Goal: Task Accomplishment & Management: Use online tool/utility

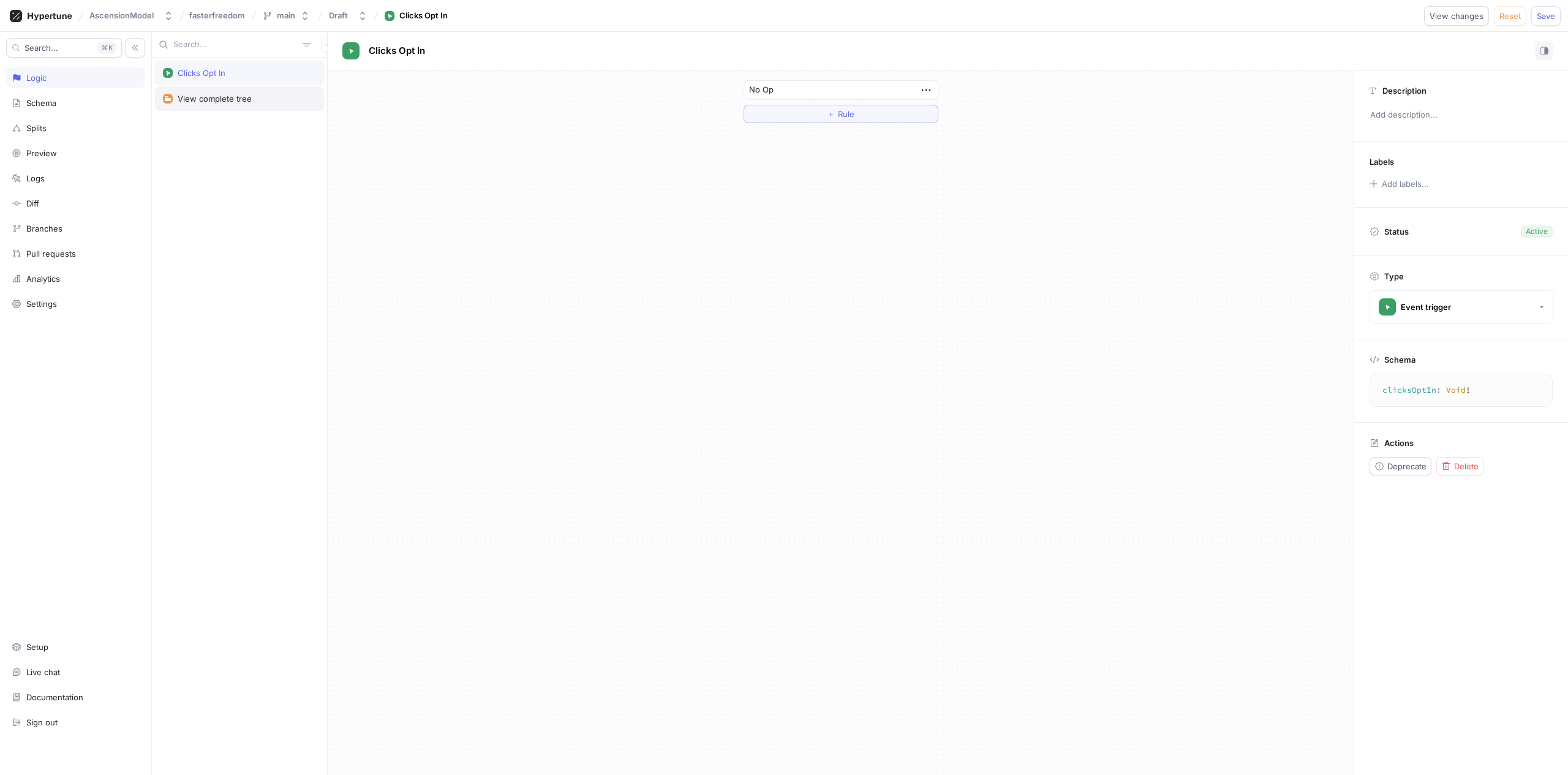
click at [247, 91] on div "View complete tree" at bounding box center [239, 99] width 169 height 25
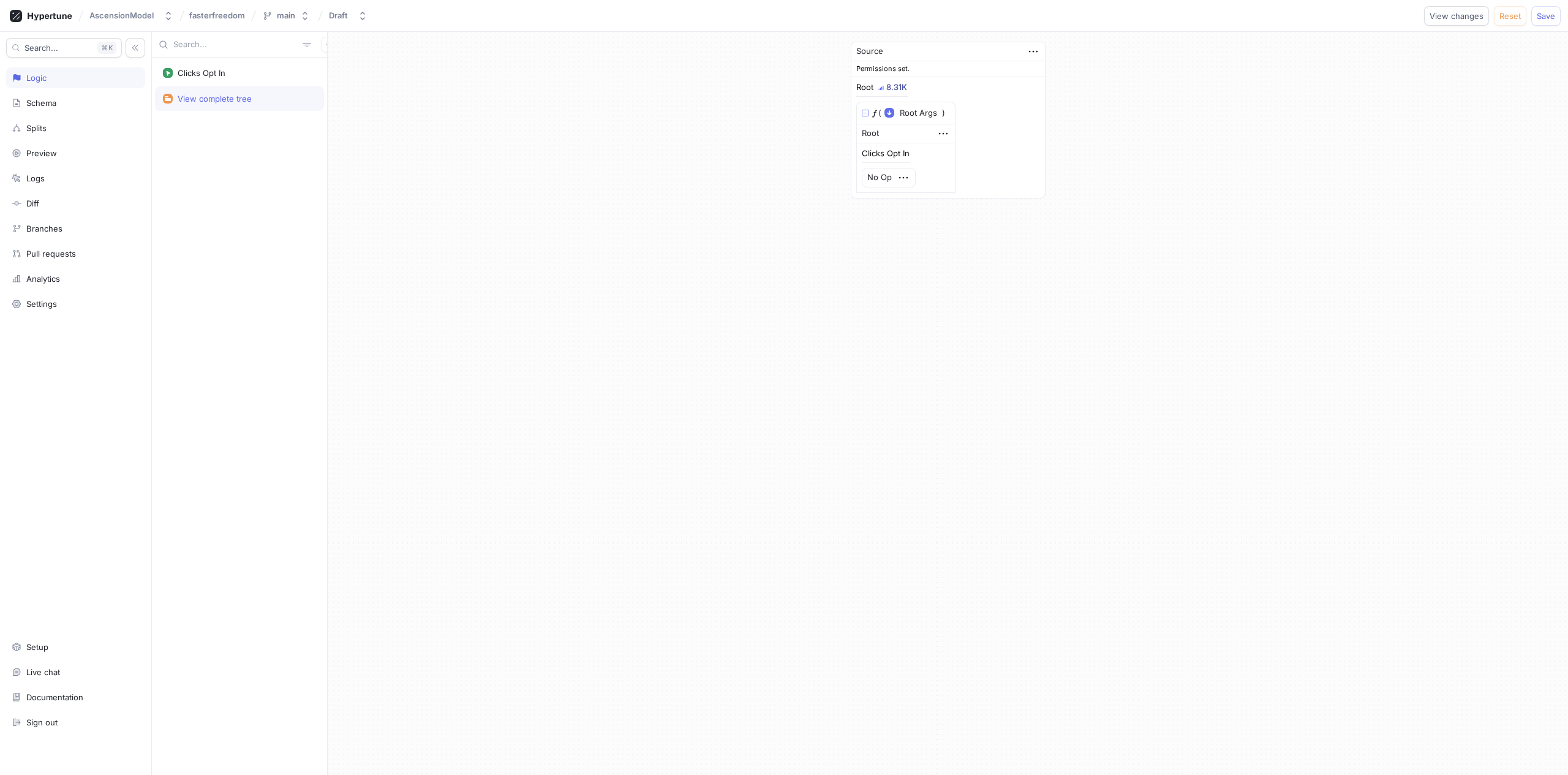
click at [250, 128] on div "Clicks Opt In View complete tree" at bounding box center [240, 416] width 175 height 718
click at [321, 47] on button "button" at bounding box center [328, 44] width 16 height 16
click at [335, 111] on p "Test" at bounding box center [330, 110] width 16 height 12
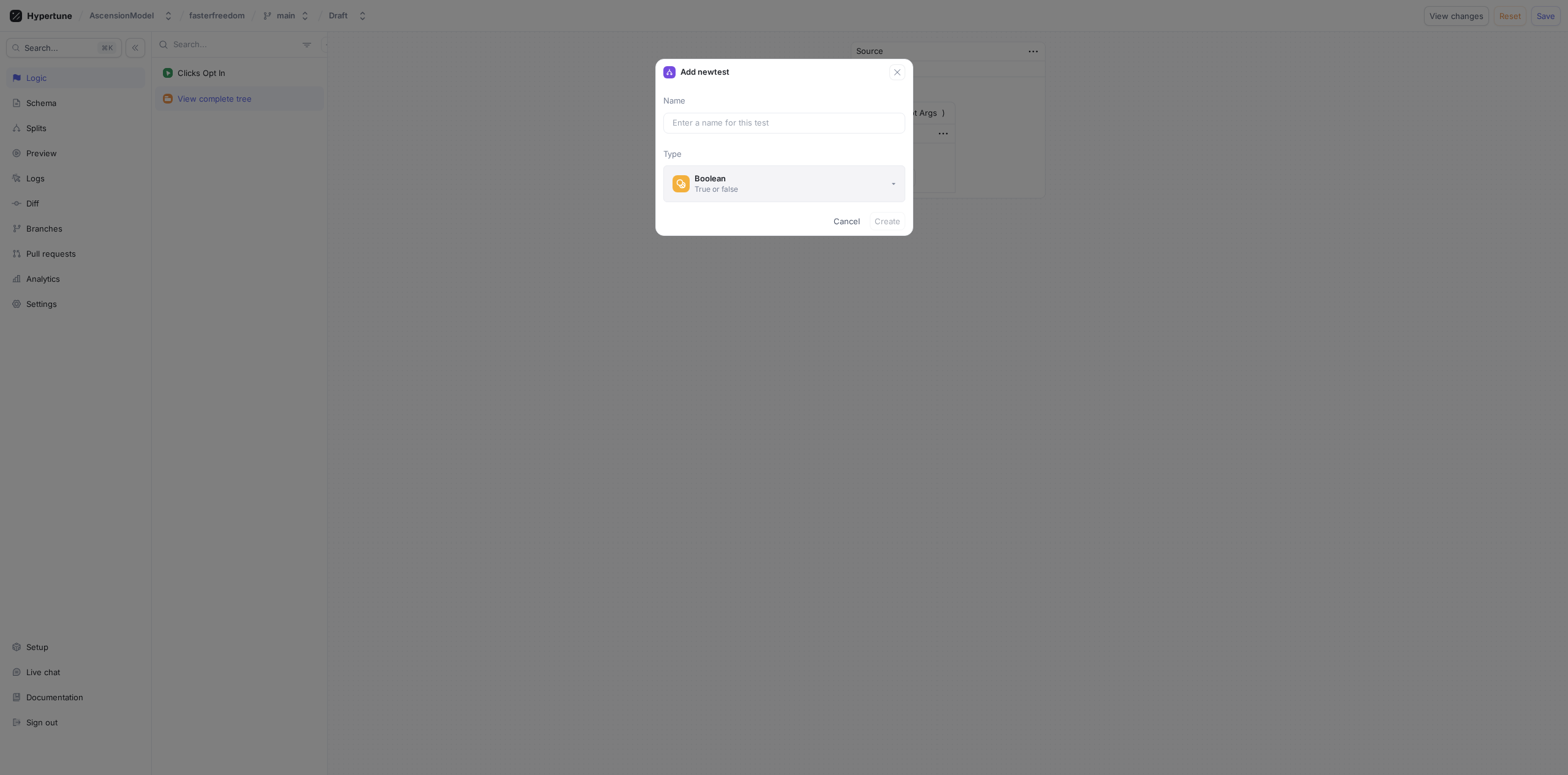
click at [787, 180] on button "Boolean True or false" at bounding box center [784, 183] width 242 height 37
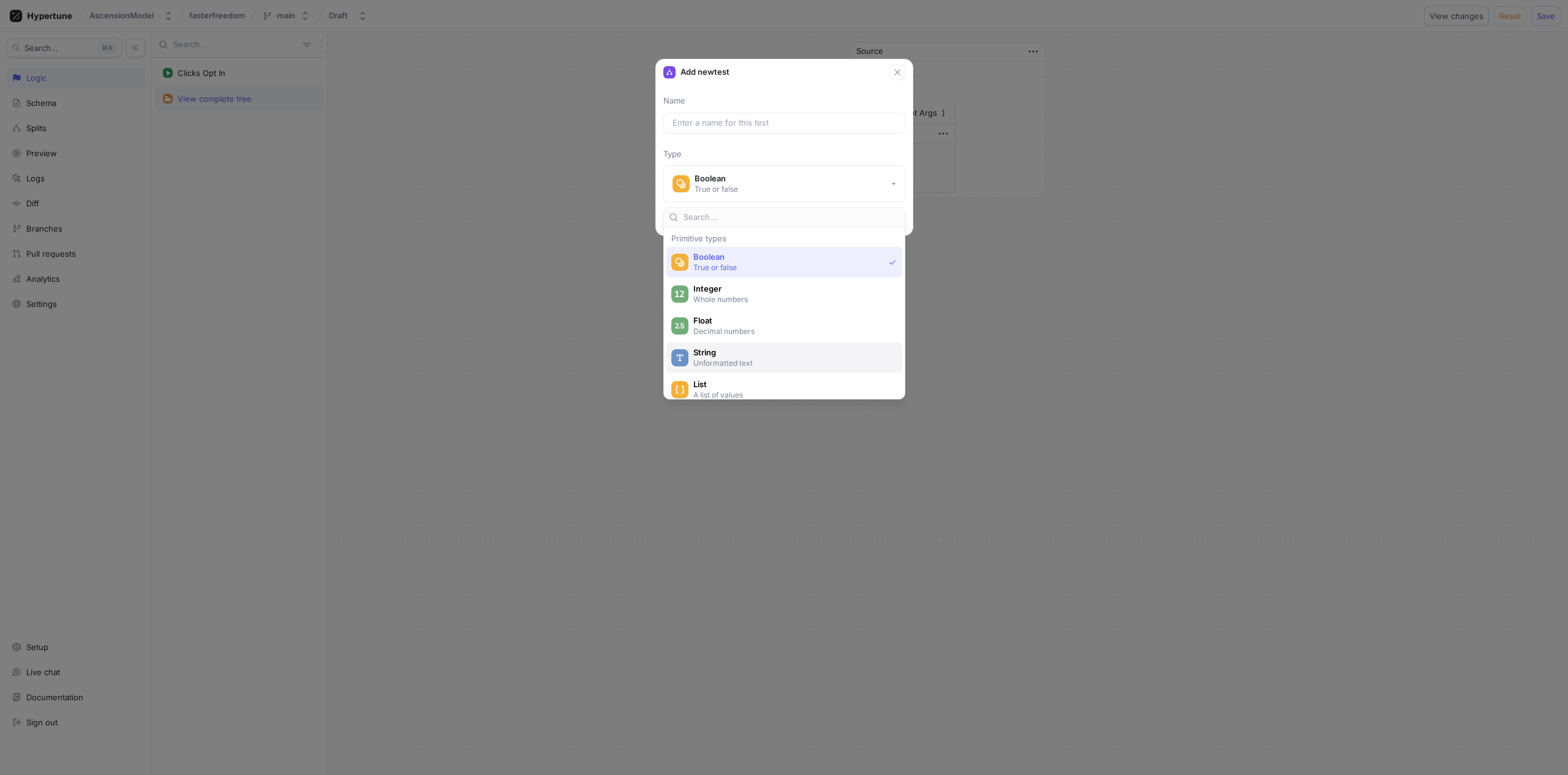
click at [746, 362] on p "Unformatted text" at bounding box center [792, 363] width 196 height 11
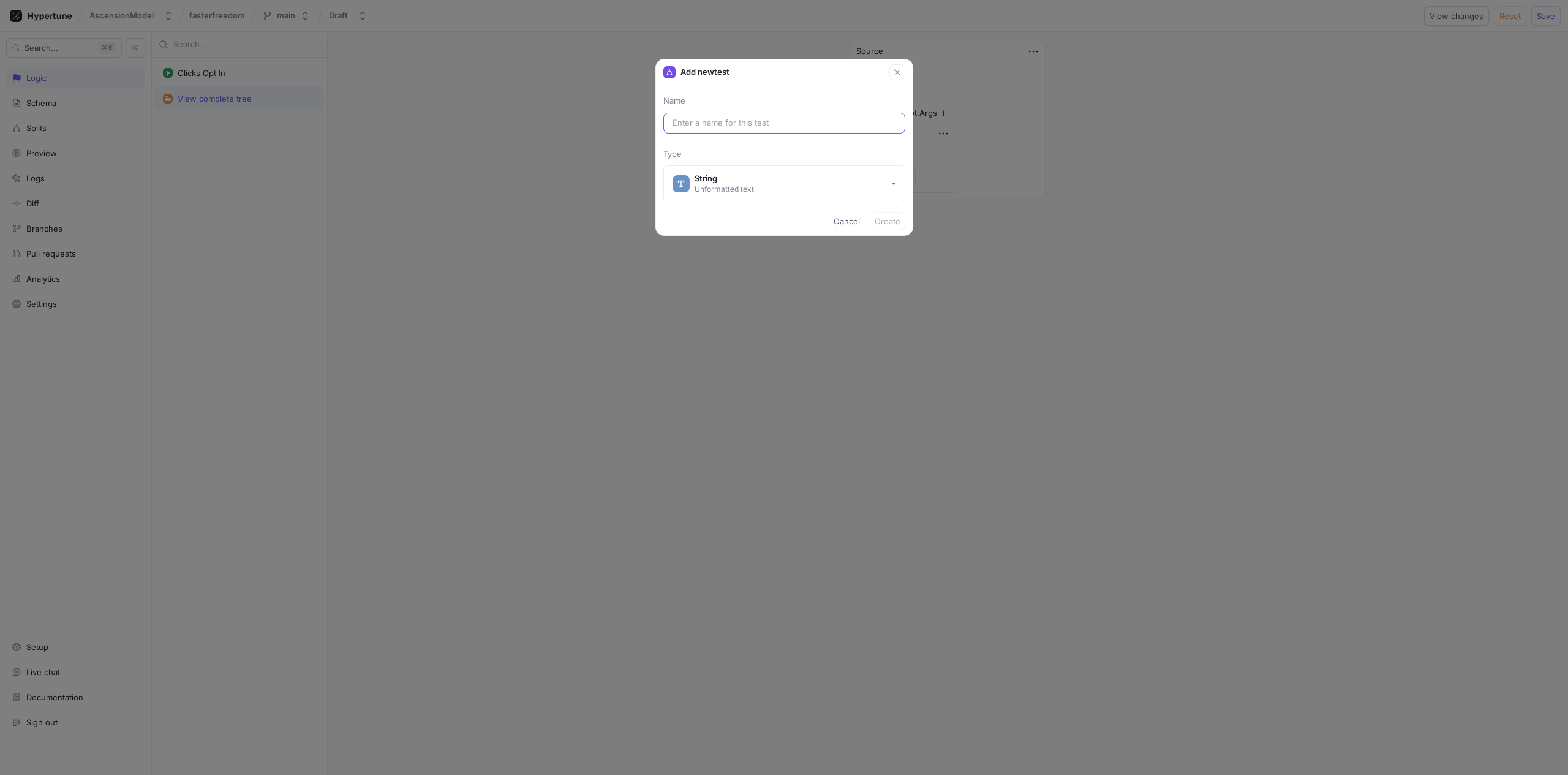
click at [757, 130] on div at bounding box center [784, 123] width 242 height 20
click at [756, 126] on input "text" at bounding box center [784, 123] width 223 height 12
type input "he"
type input "hea"
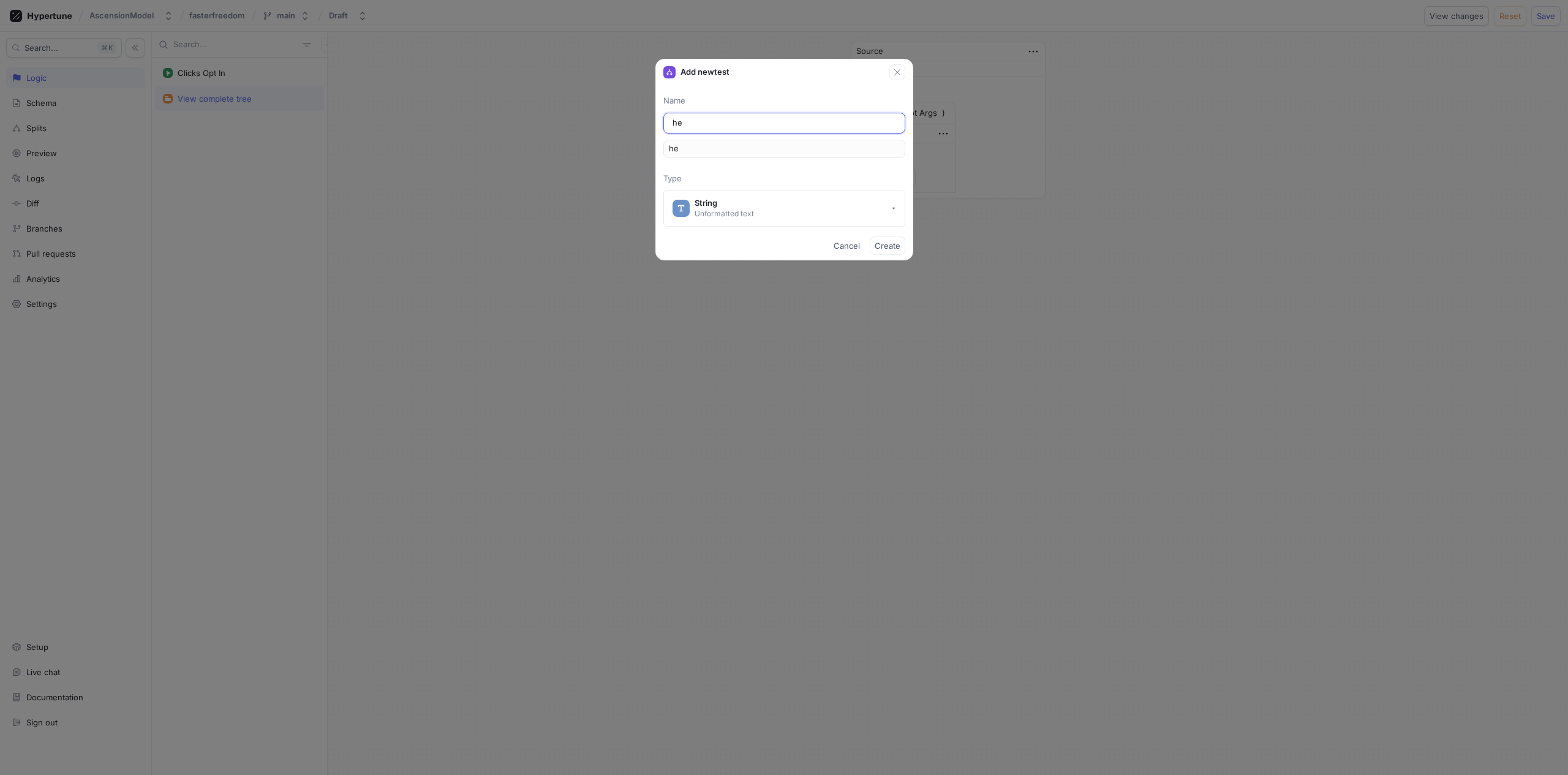
type input "hea"
type input "head"
type input "headl"
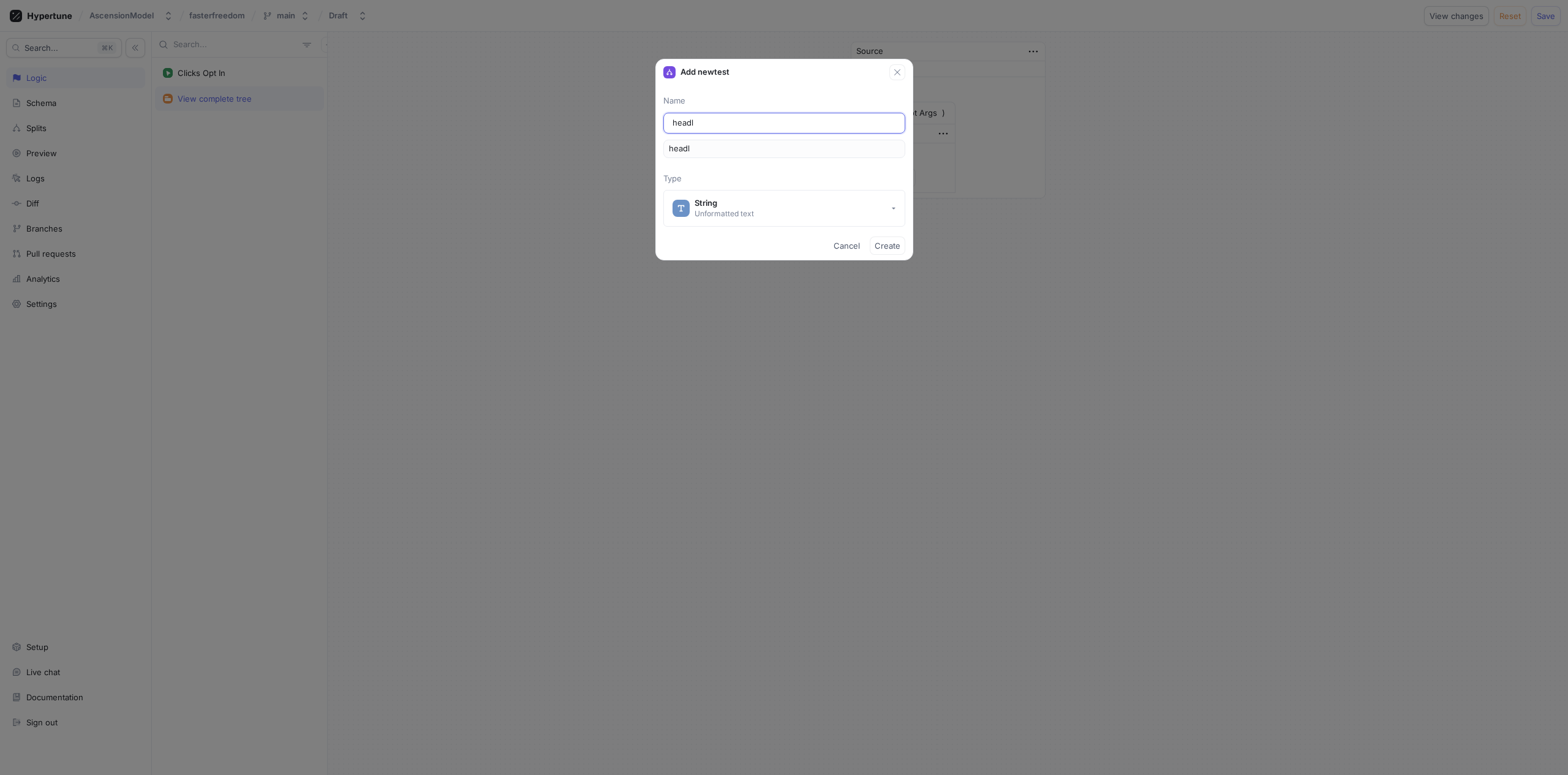
type input "headli"
type input "headlin"
type input "headline"
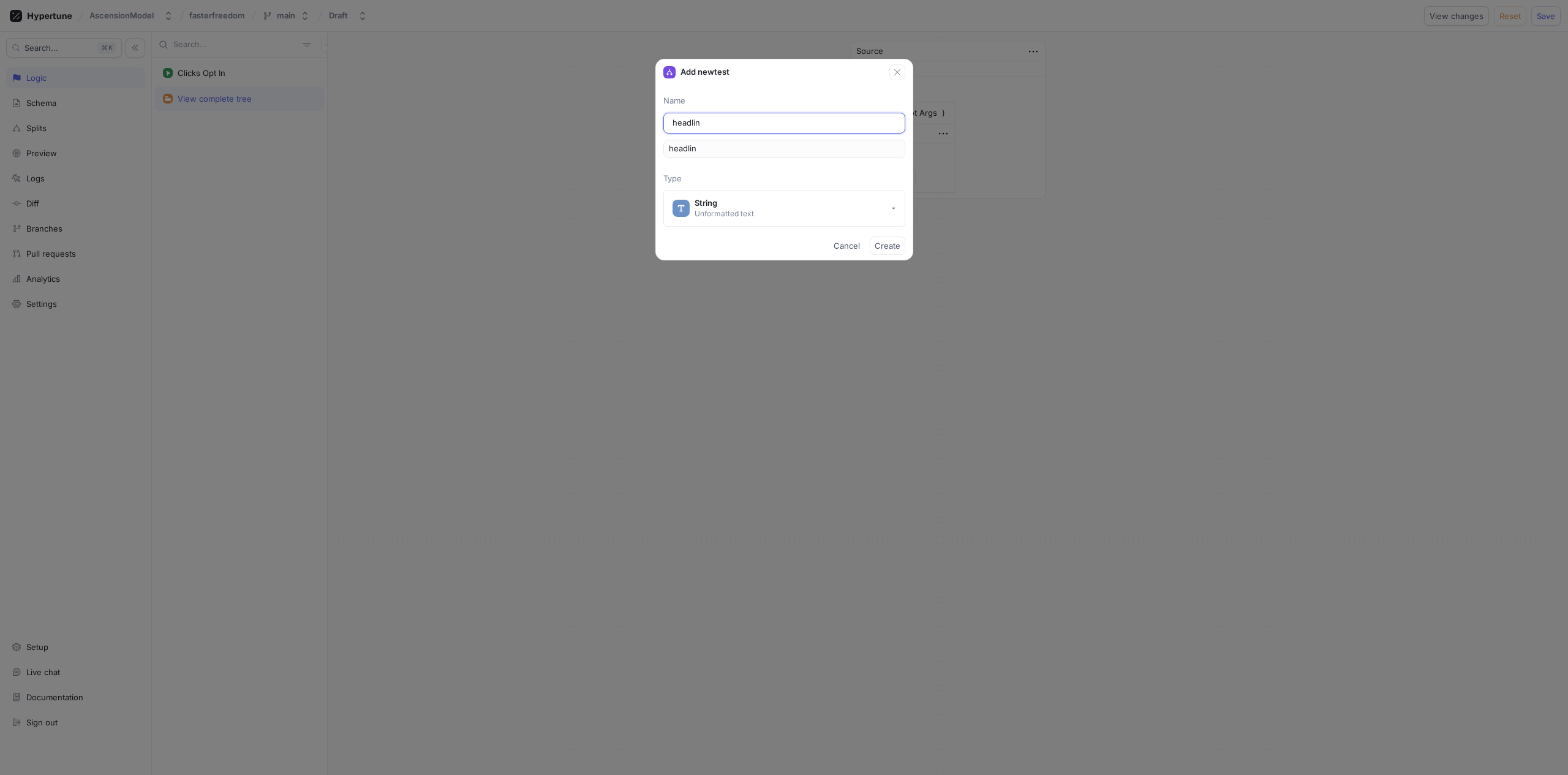
type input "headline"
type input "headlineT"
type input "headlineTe"
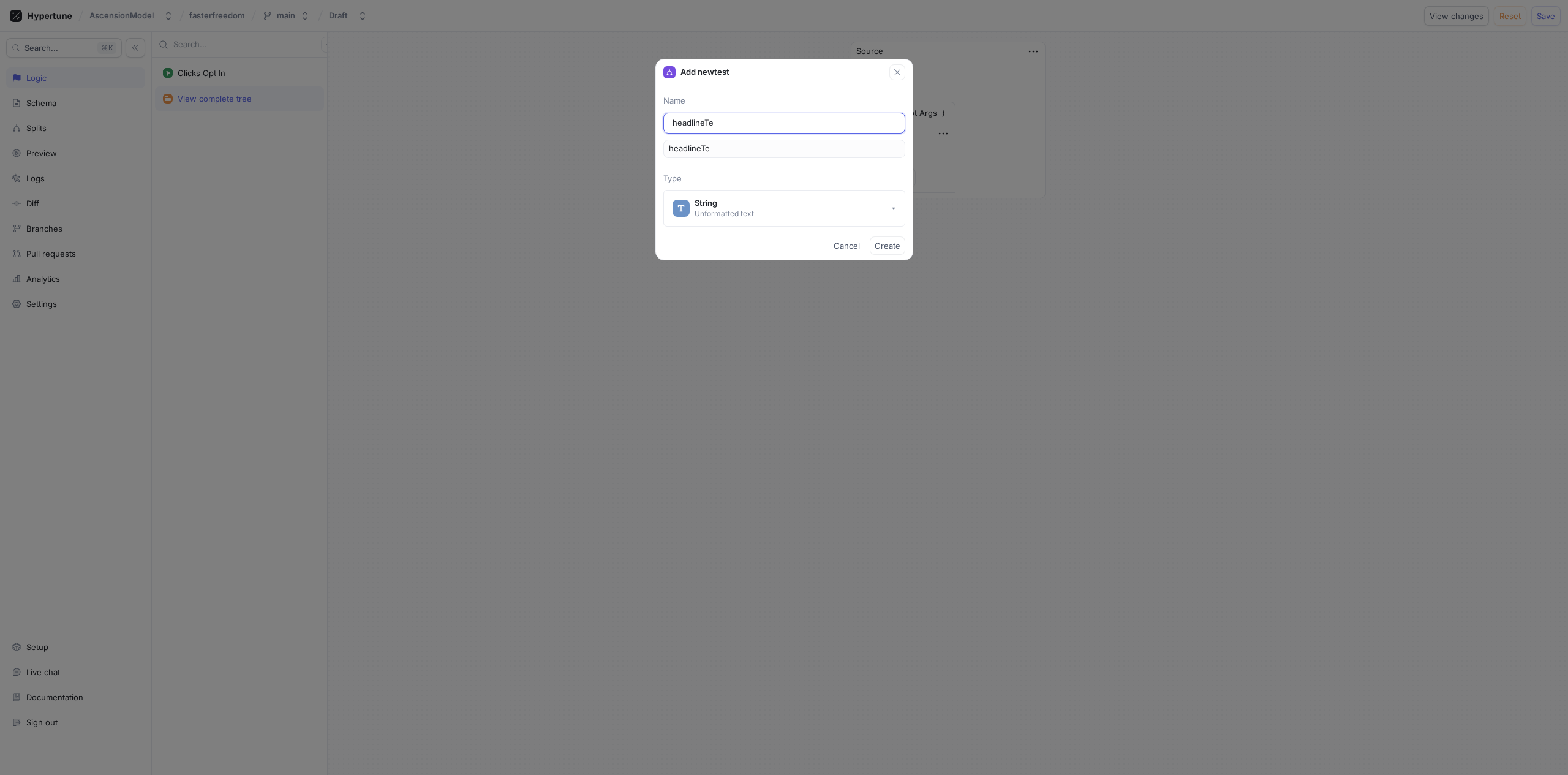
type input "headlineTes"
type input "headlineTest"
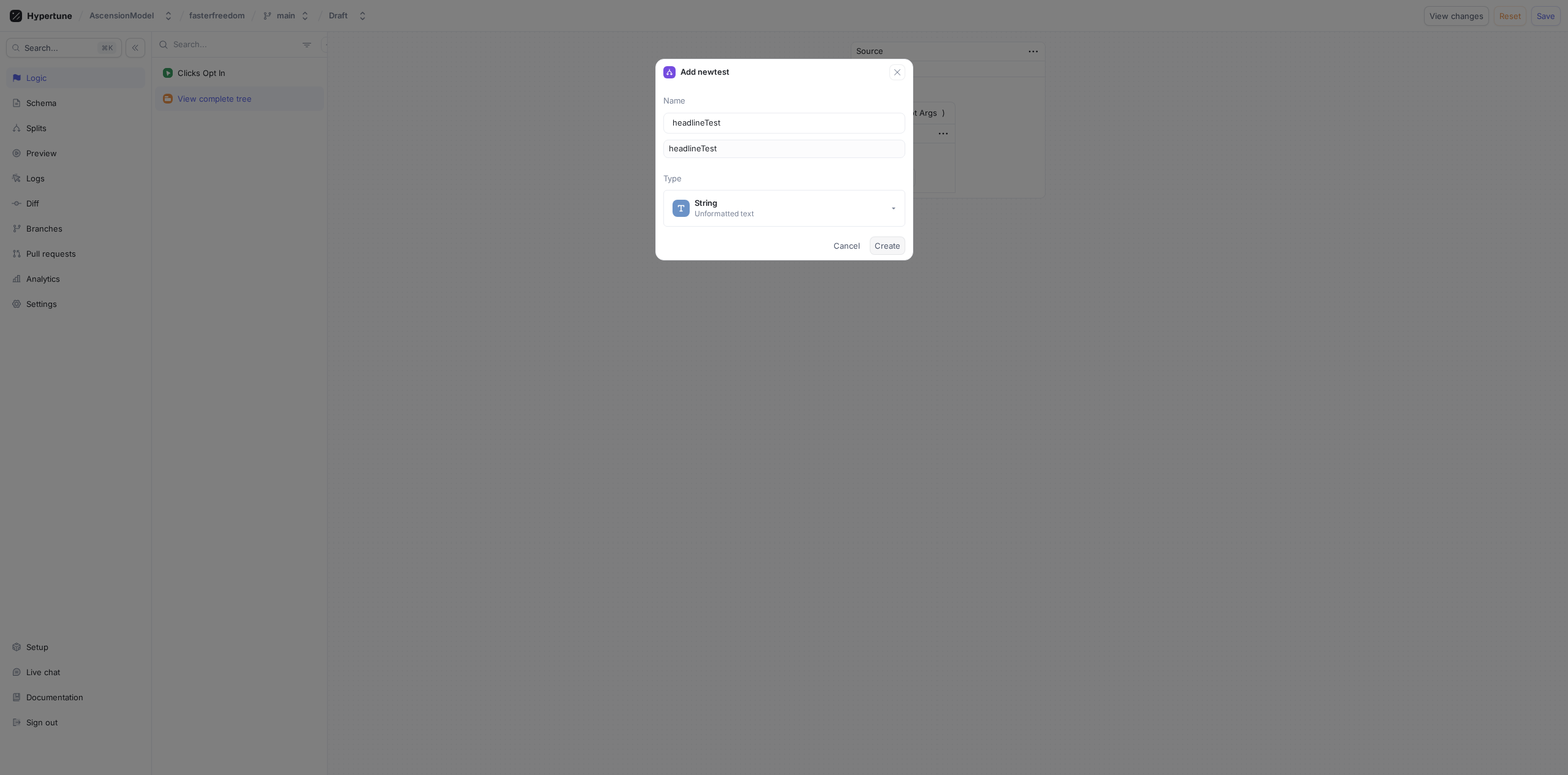
click at [896, 247] on span "Create" at bounding box center [887, 246] width 25 height 7
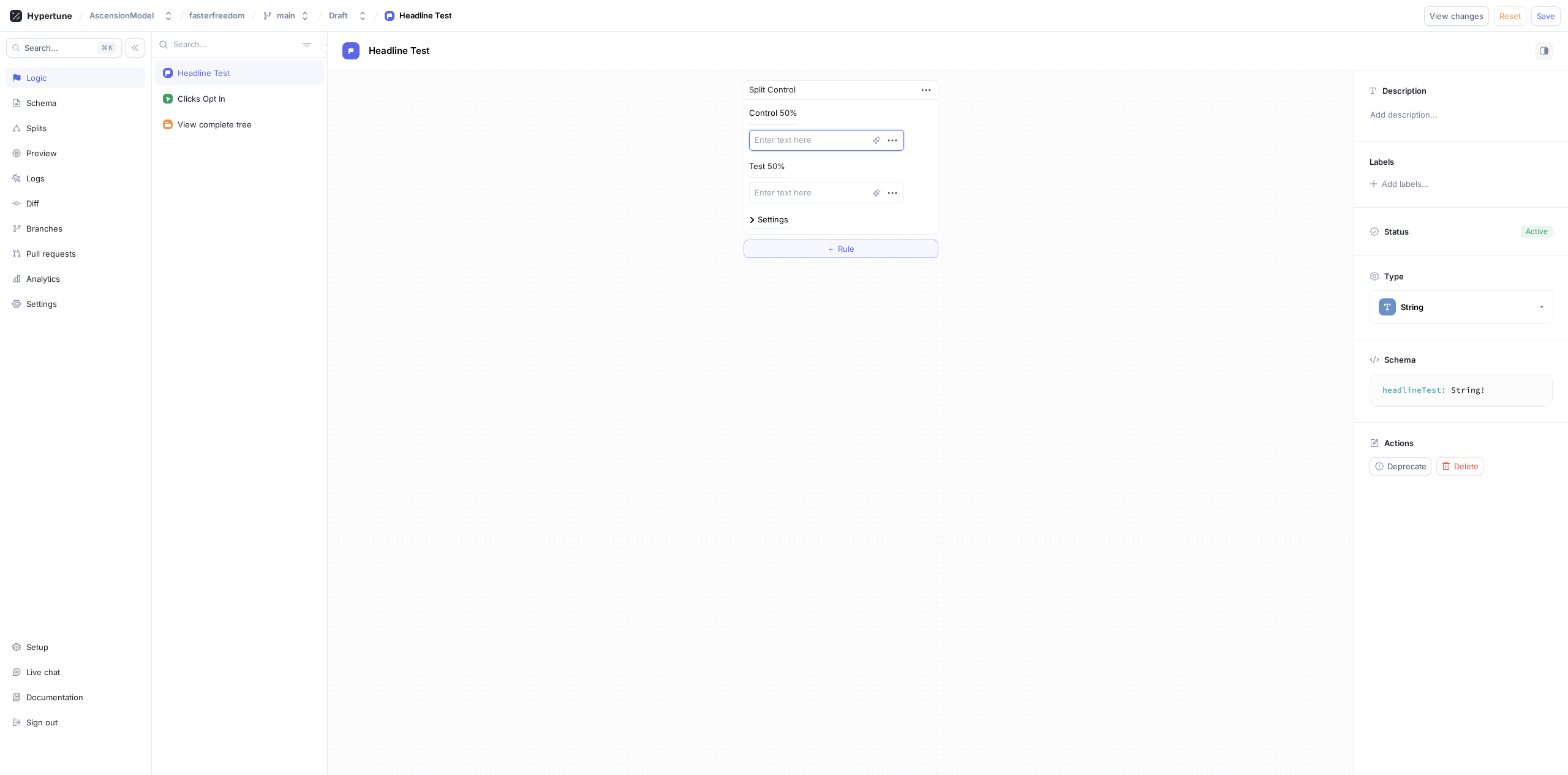
click at [801, 145] on textarea at bounding box center [826, 140] width 155 height 20
click at [45, 130] on div "Splits" at bounding box center [36, 128] width 20 height 10
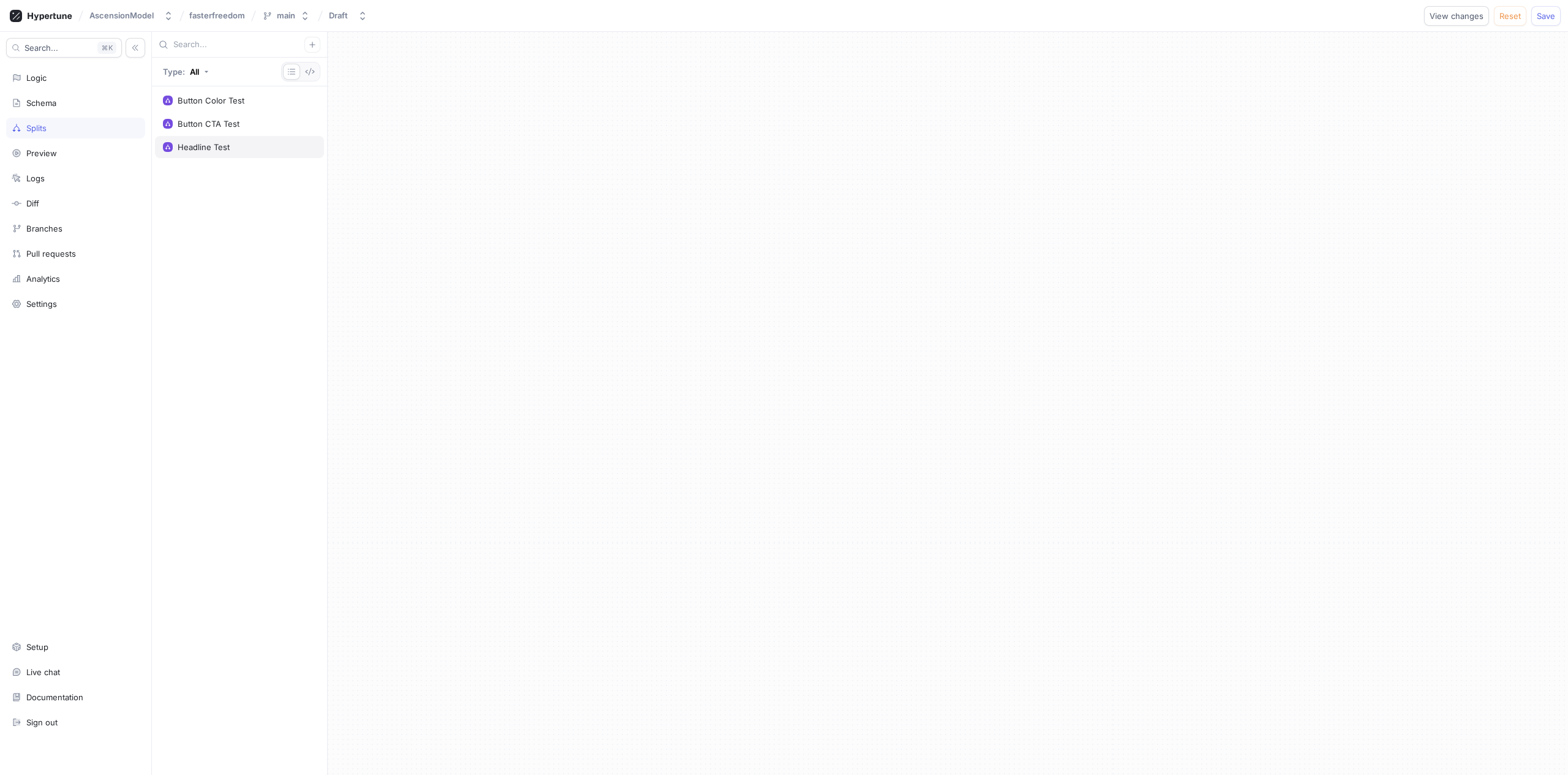
click at [226, 150] on div "Headline Test" at bounding box center [204, 147] width 52 height 10
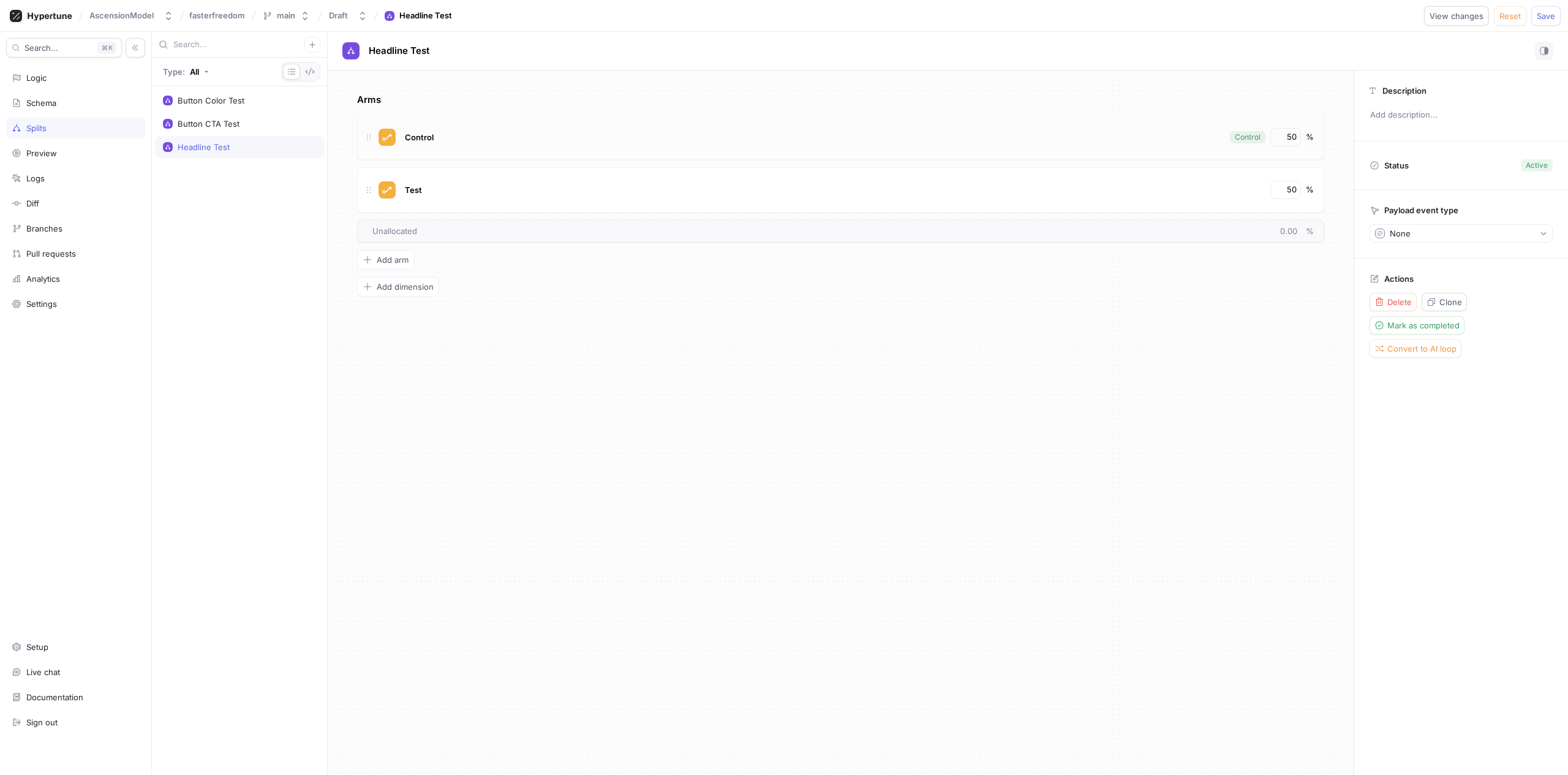
click at [438, 135] on div "Control" at bounding box center [812, 137] width 822 height 18
click at [488, 187] on div "Test" at bounding box center [833, 190] width 862 height 18
click at [386, 256] on span "Add arm" at bounding box center [392, 259] width 32 height 7
click at [398, 309] on span "Add arm" at bounding box center [392, 312] width 32 height 7
click at [516, 142] on div "Control" at bounding box center [812, 137] width 822 height 18
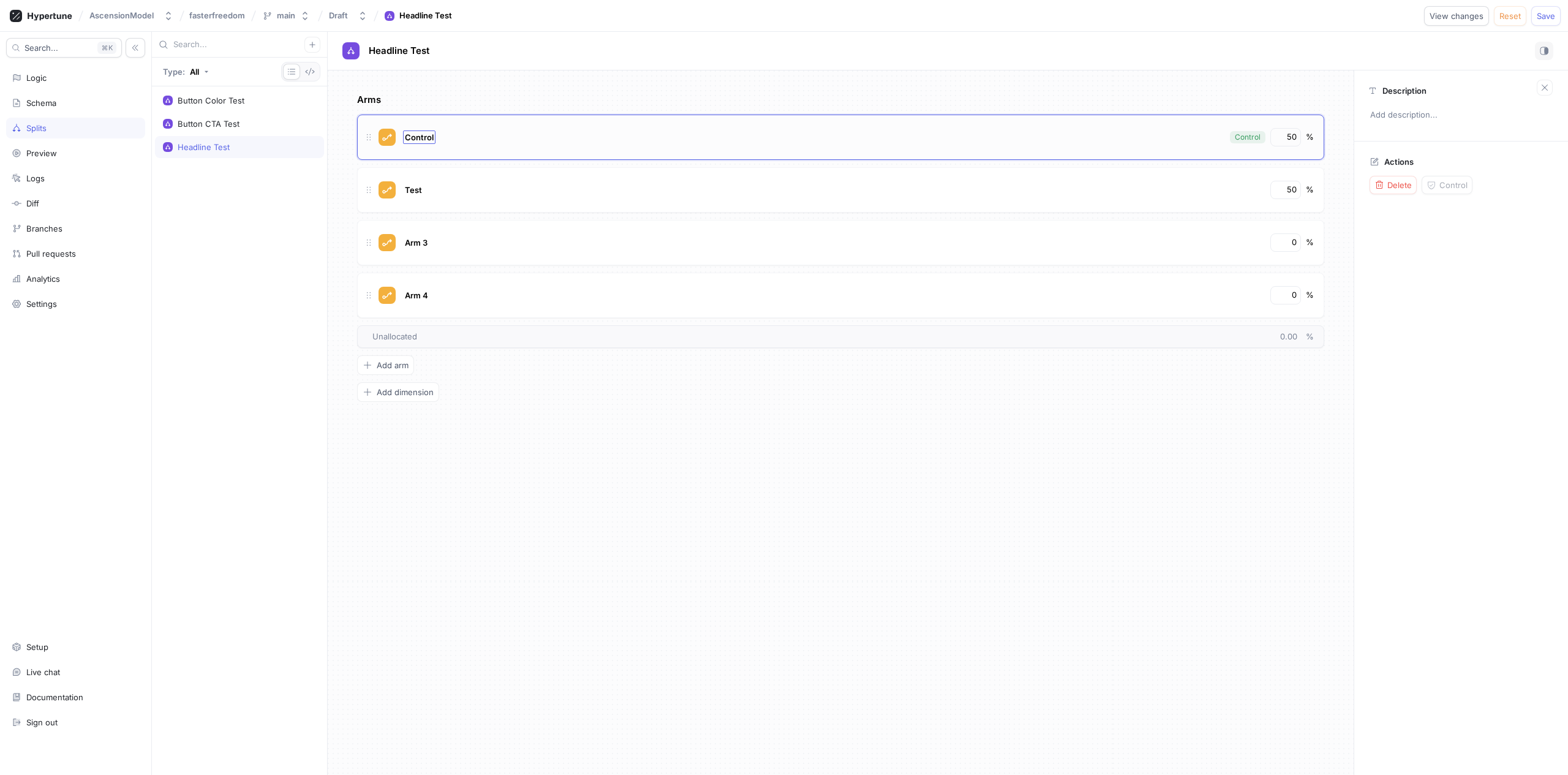
type textarea "x"
click at [420, 134] on span "Control" at bounding box center [419, 137] width 29 height 10
type input "A"
type textarea "x"
click at [406, 189] on span "Test" at bounding box center [413, 190] width 17 height 10
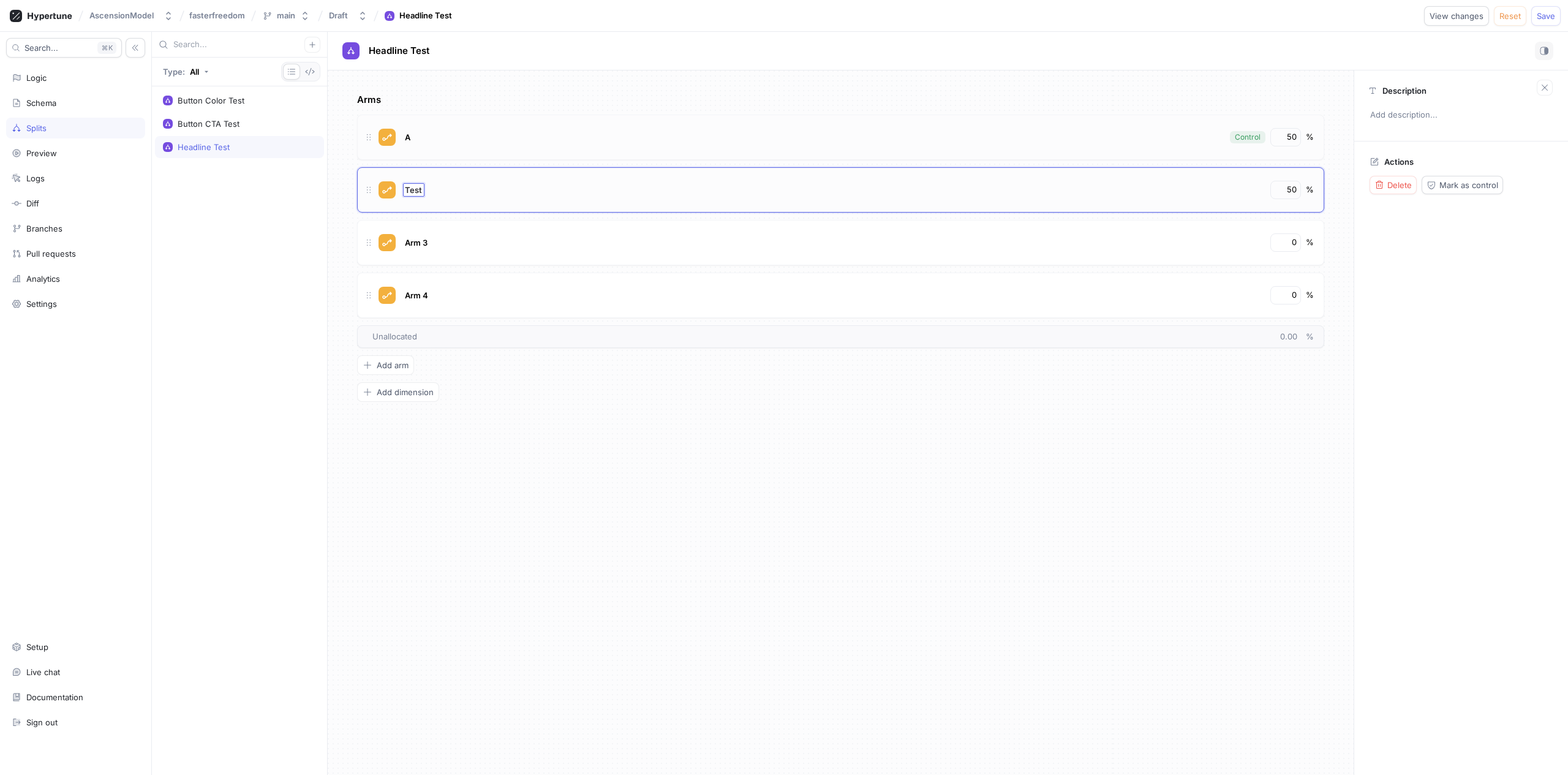
type input "B"
type textarea "x"
click at [425, 240] on span "Arm 3" at bounding box center [416, 243] width 23 height 10
type input "C"
type textarea "x"
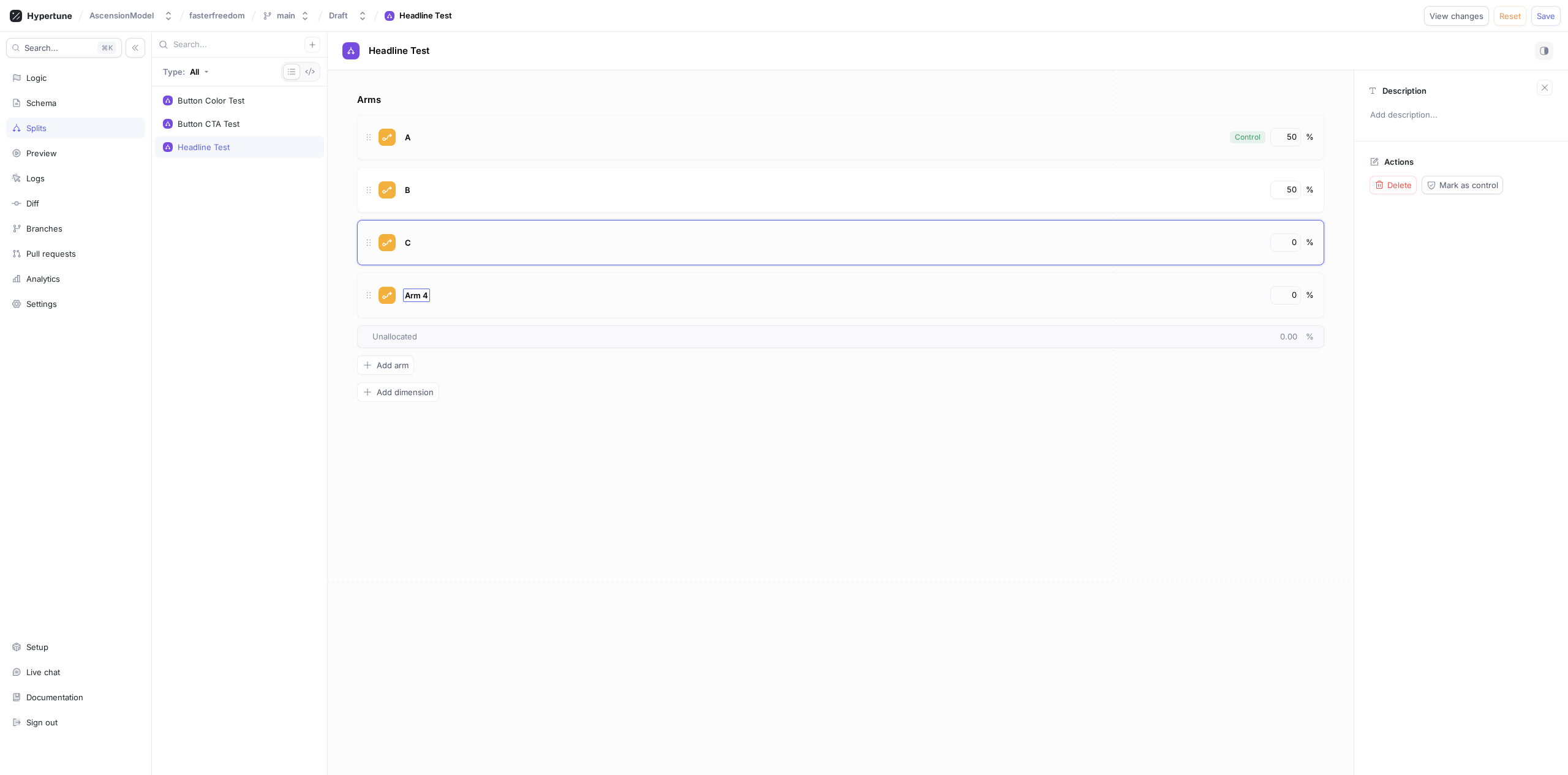
click at [420, 293] on span "Arm 4" at bounding box center [416, 295] width 23 height 10
type input "D"
click at [1280, 134] on input "50" at bounding box center [1286, 137] width 20 height 12
type textarea "x"
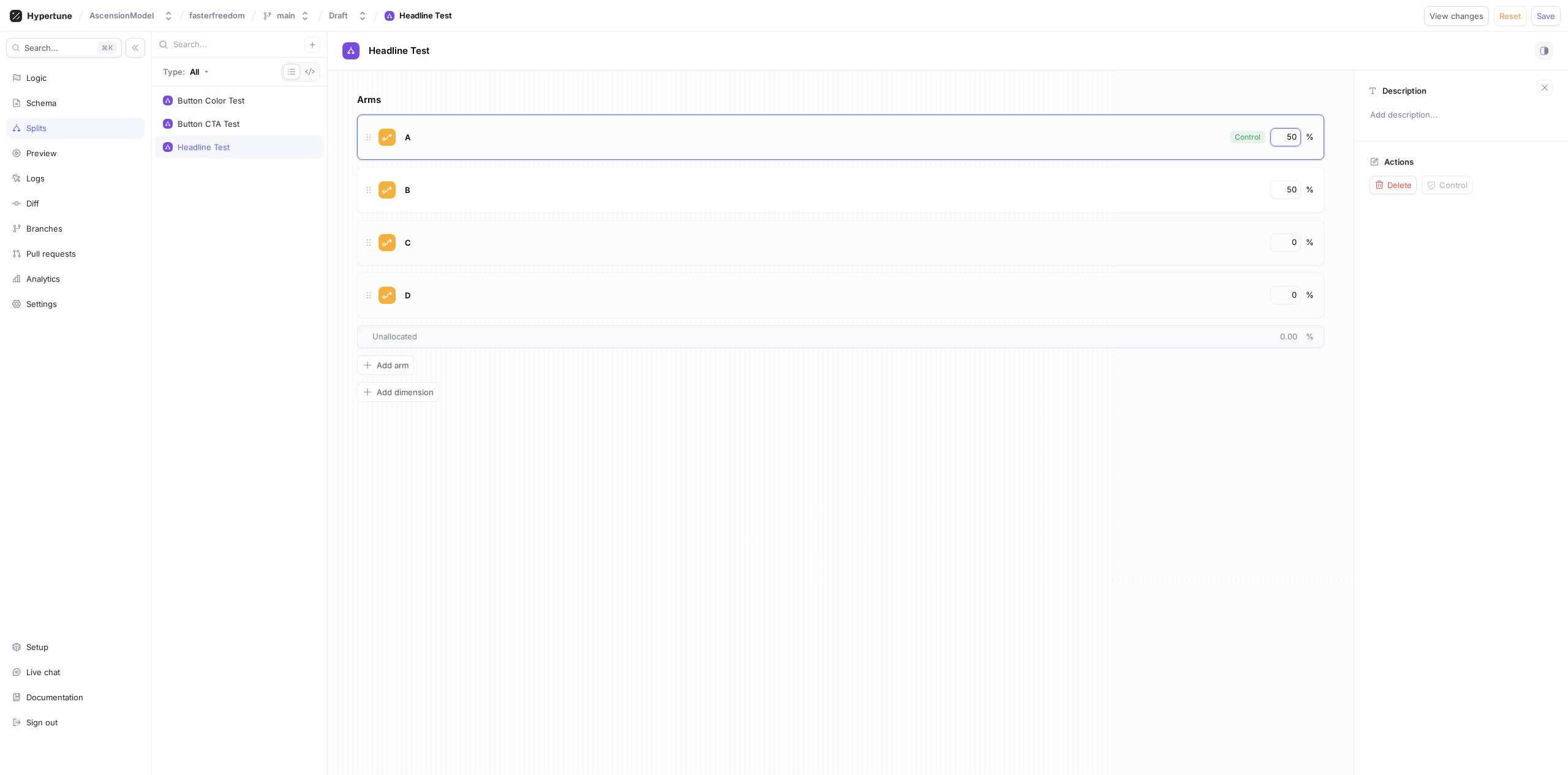
type input "2"
type textarea "x"
type input "25"
type textarea "x"
type input "2"
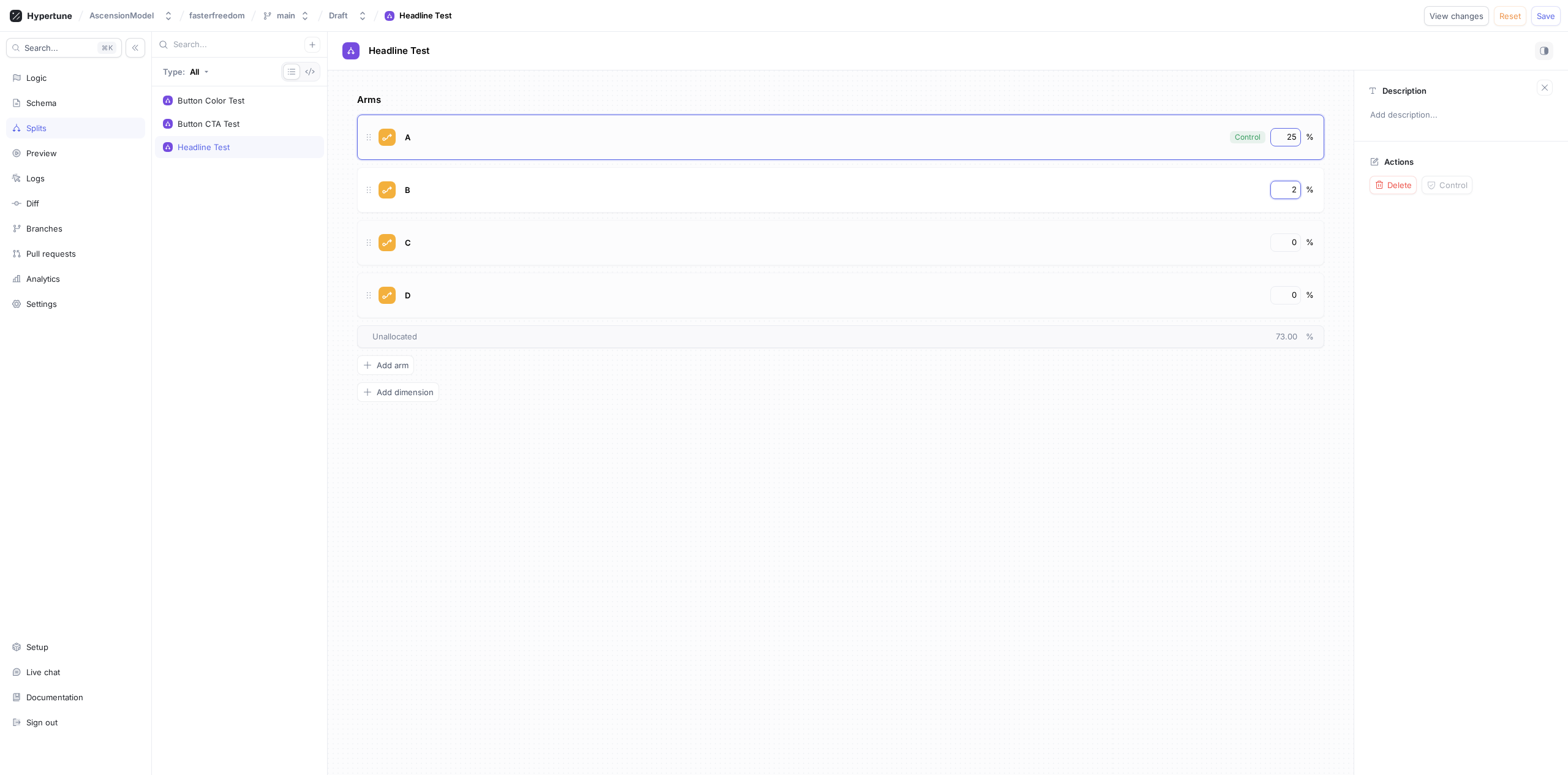
type textarea "x"
type input "25"
type textarea "x"
type input "2"
type textarea "x"
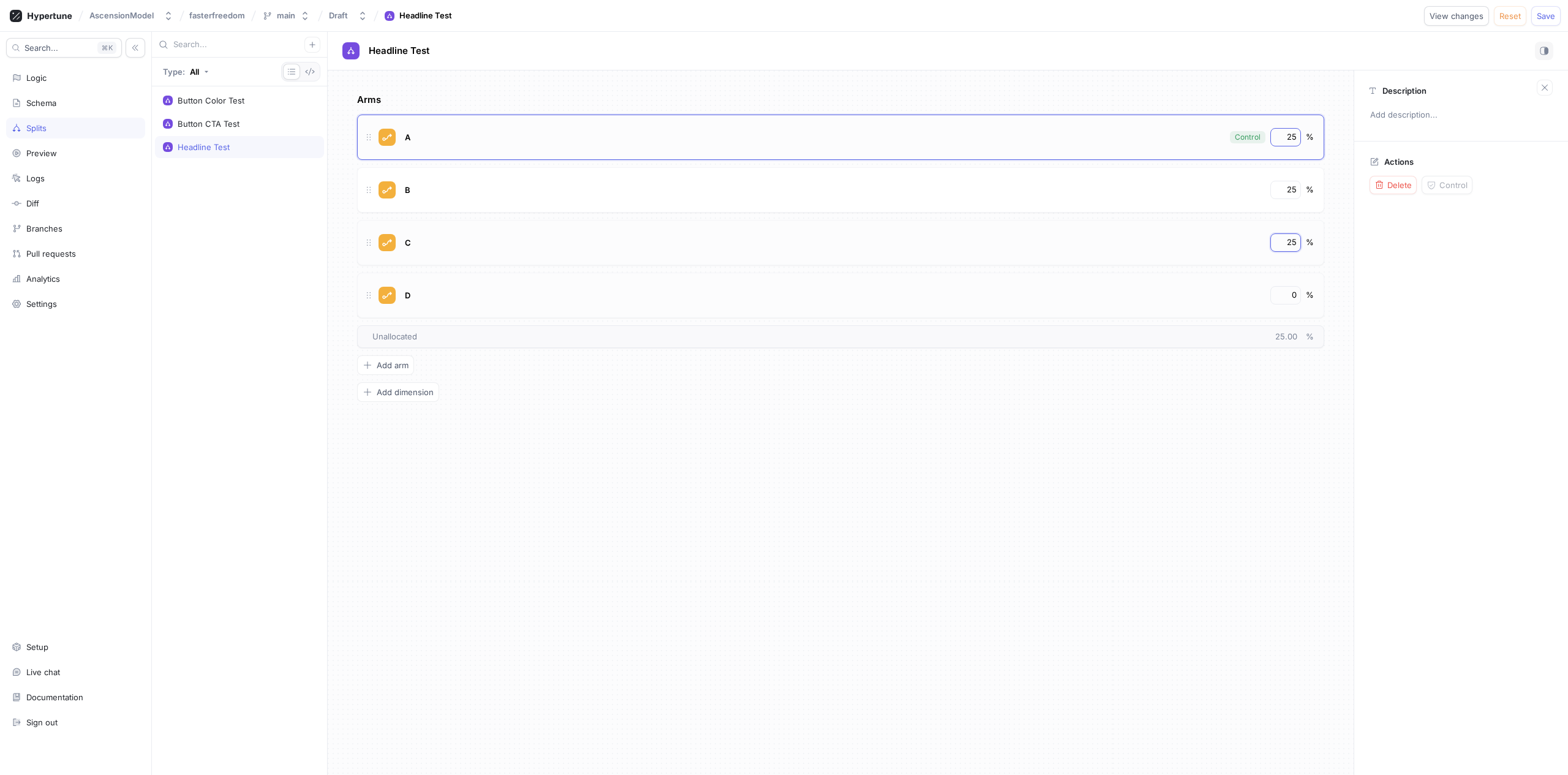
type input "25"
type textarea "x"
type input "2"
type textarea "x"
type input "25"
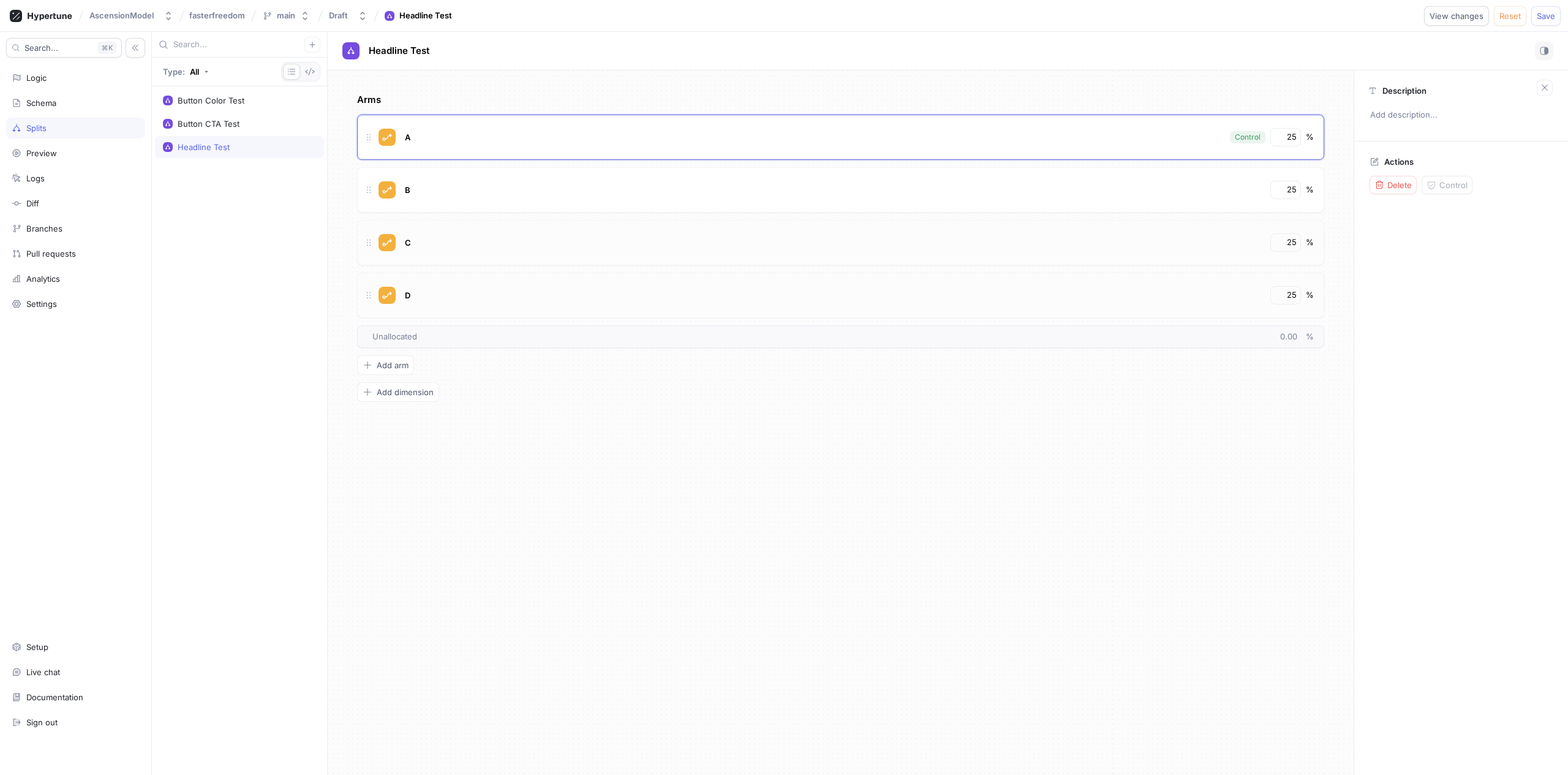
click at [878, 462] on div "Arms A Control 25 % B 25 % C 25 % D 25 % To pick up a draggable item, press the…" at bounding box center [841, 422] width 1026 height 705
click at [1546, 12] on span "Save" at bounding box center [1546, 16] width 18 height 7
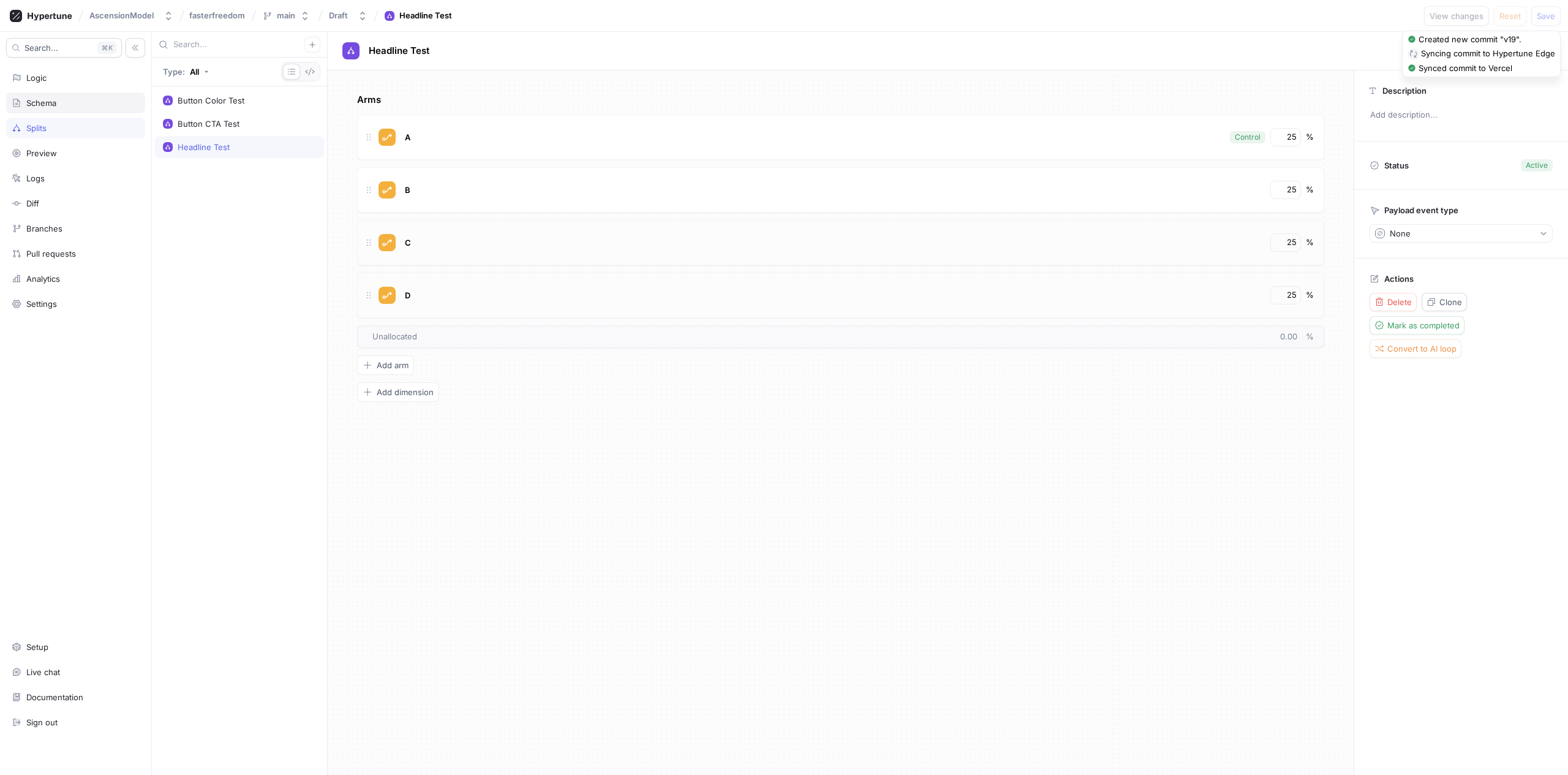
click at [56, 102] on div "Schema" at bounding box center [41, 103] width 30 height 10
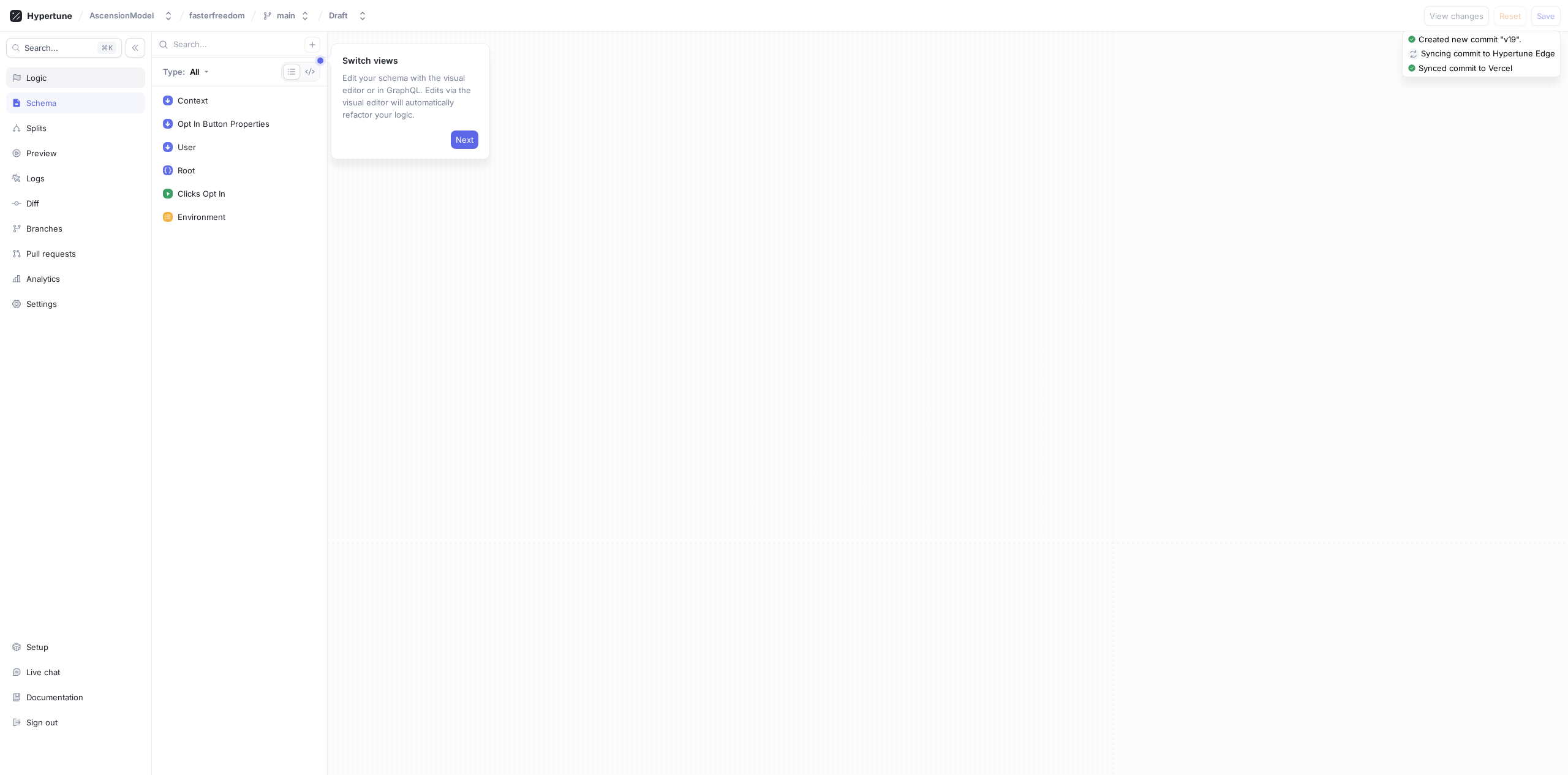
click at [77, 81] on div "Logic" at bounding box center [75, 78] width 128 height 10
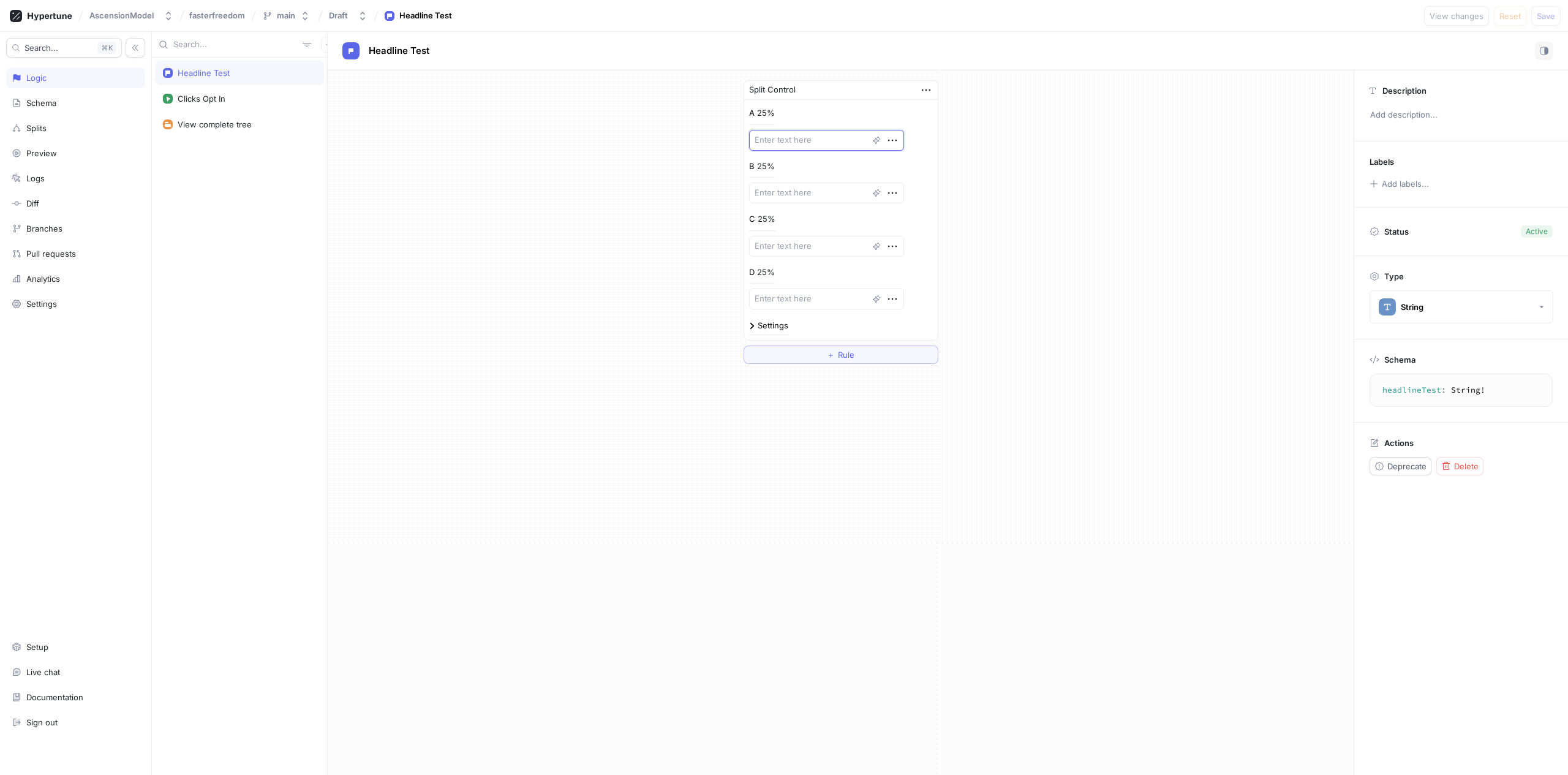
click at [822, 145] on textarea at bounding box center [826, 140] width 155 height 20
paste textarea "“This challenge breaks down the wall between you and successful investor”"
type textarea "x"
type textarea "“This challenge breaks down the wall between you and successful investor”"
click at [799, 229] on textarea at bounding box center [826, 228] width 155 height 20
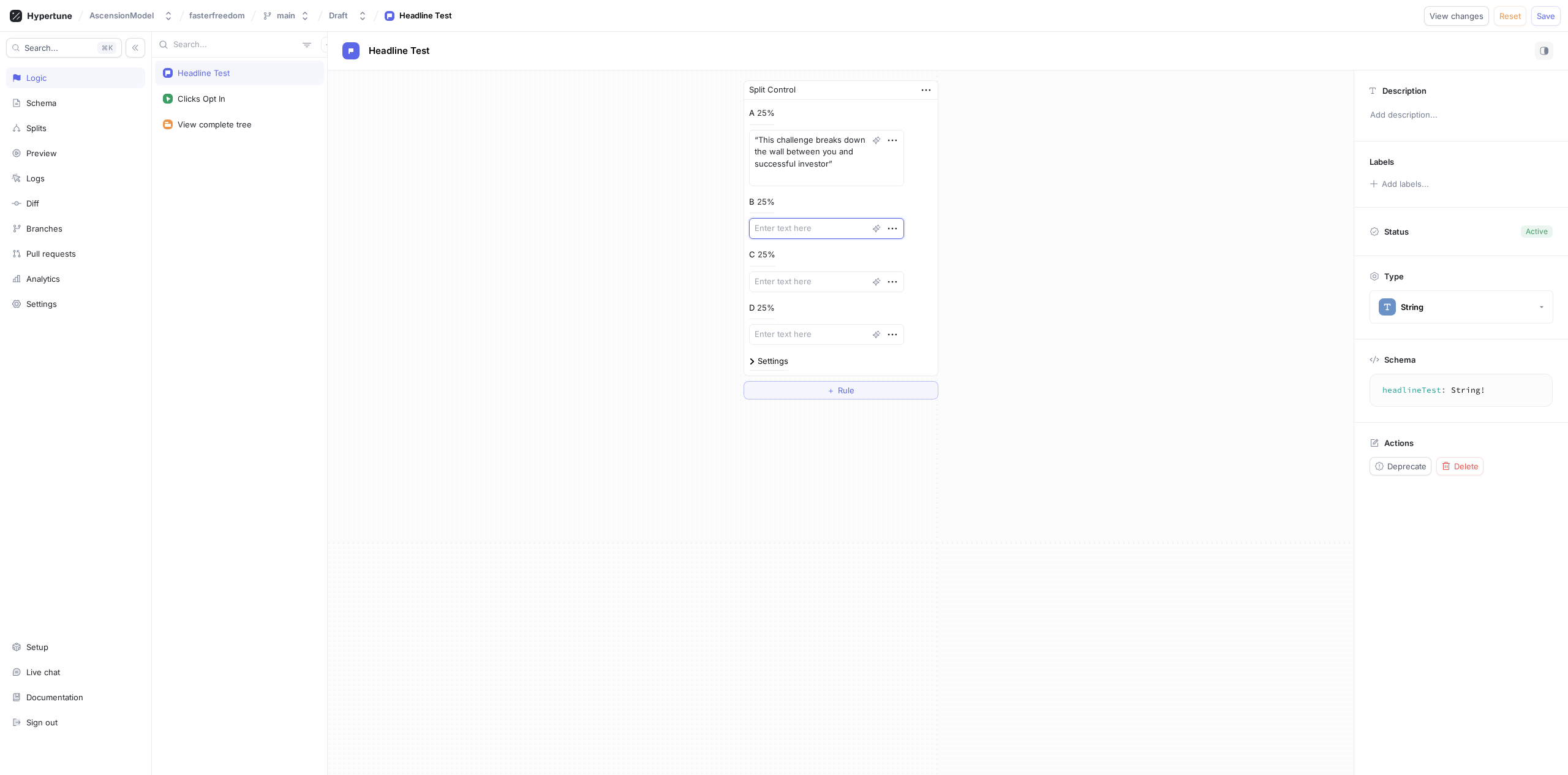
paste textarea "The Best Way to Start Investing in Real Estate as a Beginner"
type textarea "x"
type textarea "The Best Way to Start Investing in Real Estate as a Beginner"
type textarea "x"
type textarea "The Best Way to Start Investing in Real Estate as a Beginner"
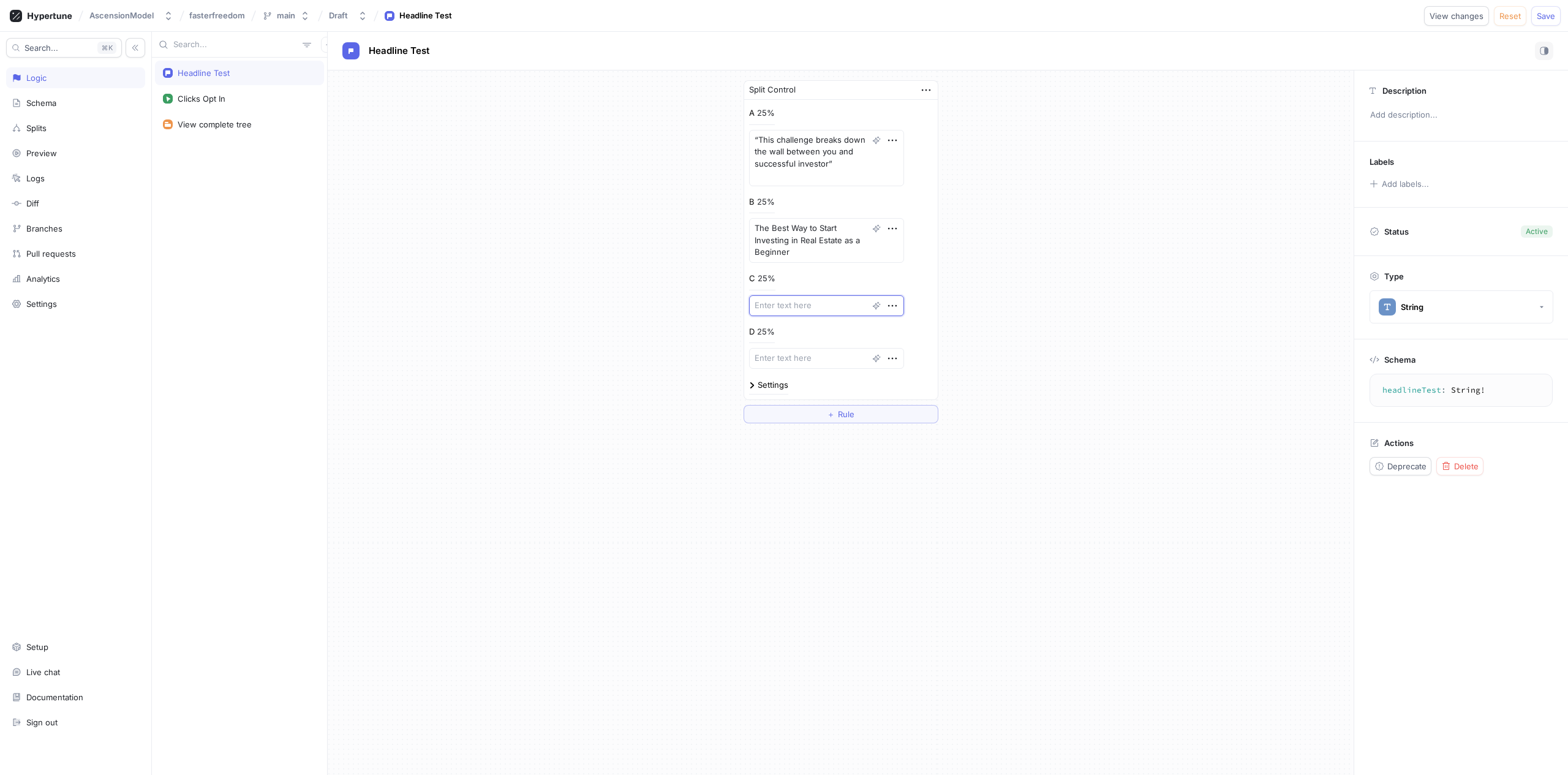
click at [812, 310] on textarea at bounding box center [826, 305] width 155 height 20
paste textarea "You'll learn how to buy your first (or next) rental in just 3 hours"
type textarea "x"
type textarea "You'll learn how to buy your first (or next) rental in just 3 hours"
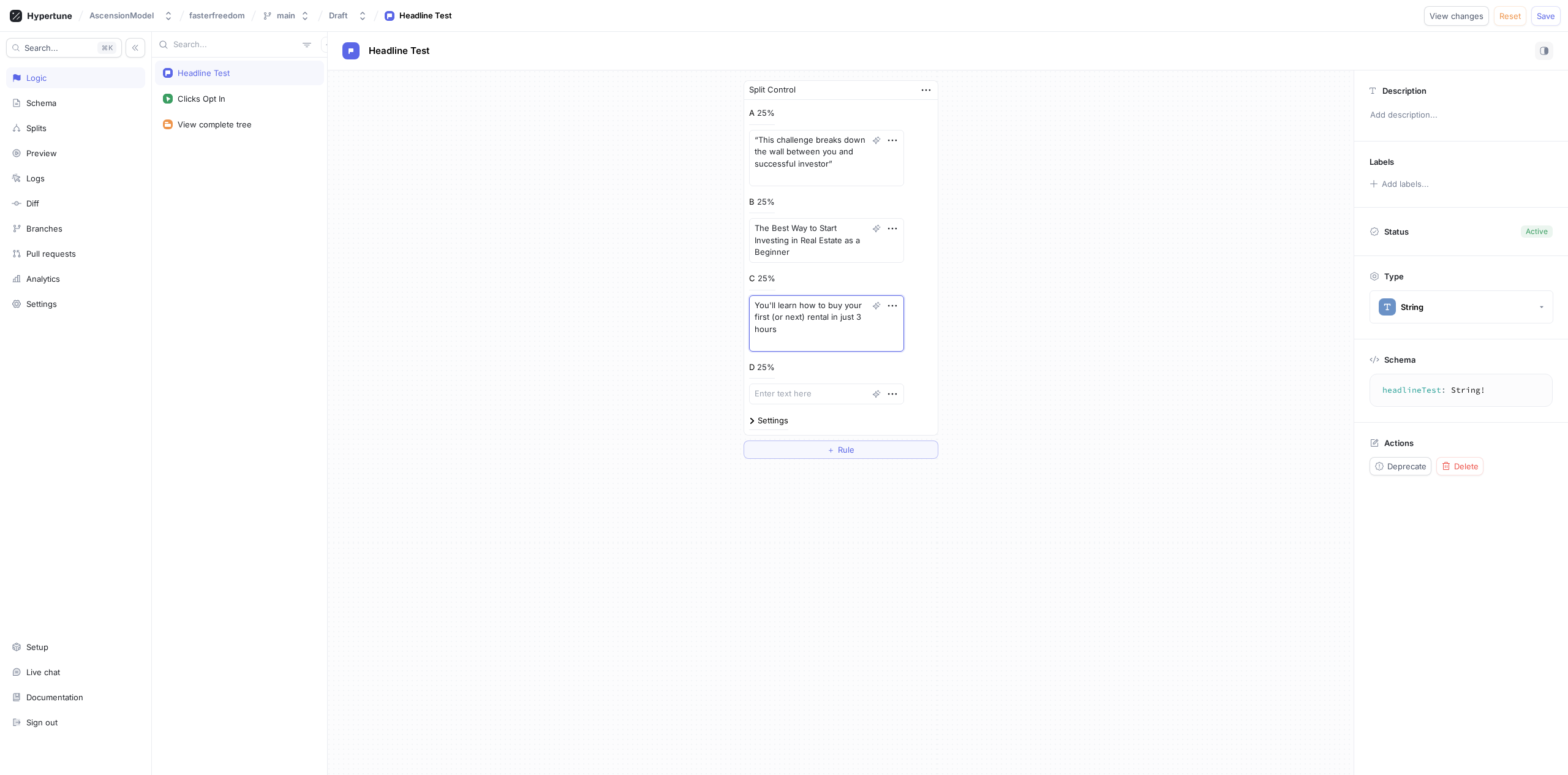
type textarea "x"
type textarea "You'll learn how to buy your first (or next) rental in just 3 hours"
click at [815, 387] on textarea at bounding box center [826, 381] width 155 height 20
paste textarea "Buy Your First (or next) Rental In The Next 3 Months Without Your Own Money"
type textarea "x"
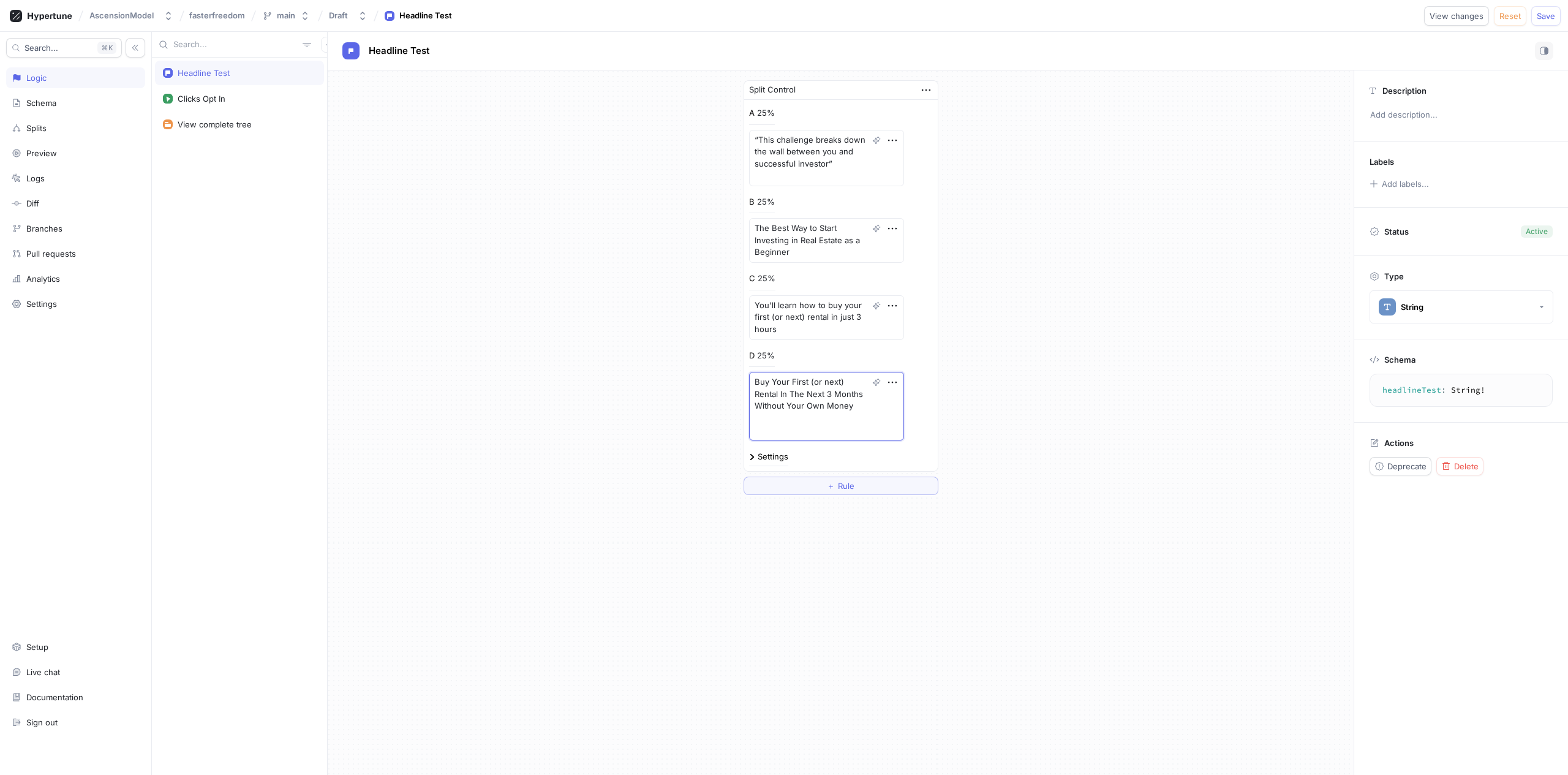
type textarea "Buy Your First (or next) Rental In The Next 3 Months Without Your Own Money"
click at [1009, 362] on div "Split Control A 25% “This challenge breaks down the wall between you and succes…" at bounding box center [841, 287] width 1026 height 435
click at [763, 429] on textarea "Buy Your First (or next) Rental In The Next 3 Months Without Your Own Money" at bounding box center [826, 406] width 155 height 69
type textarea "x"
type textarea "Buy Your First (or next) Rental In The Next 3 Months Without Your Own Money"
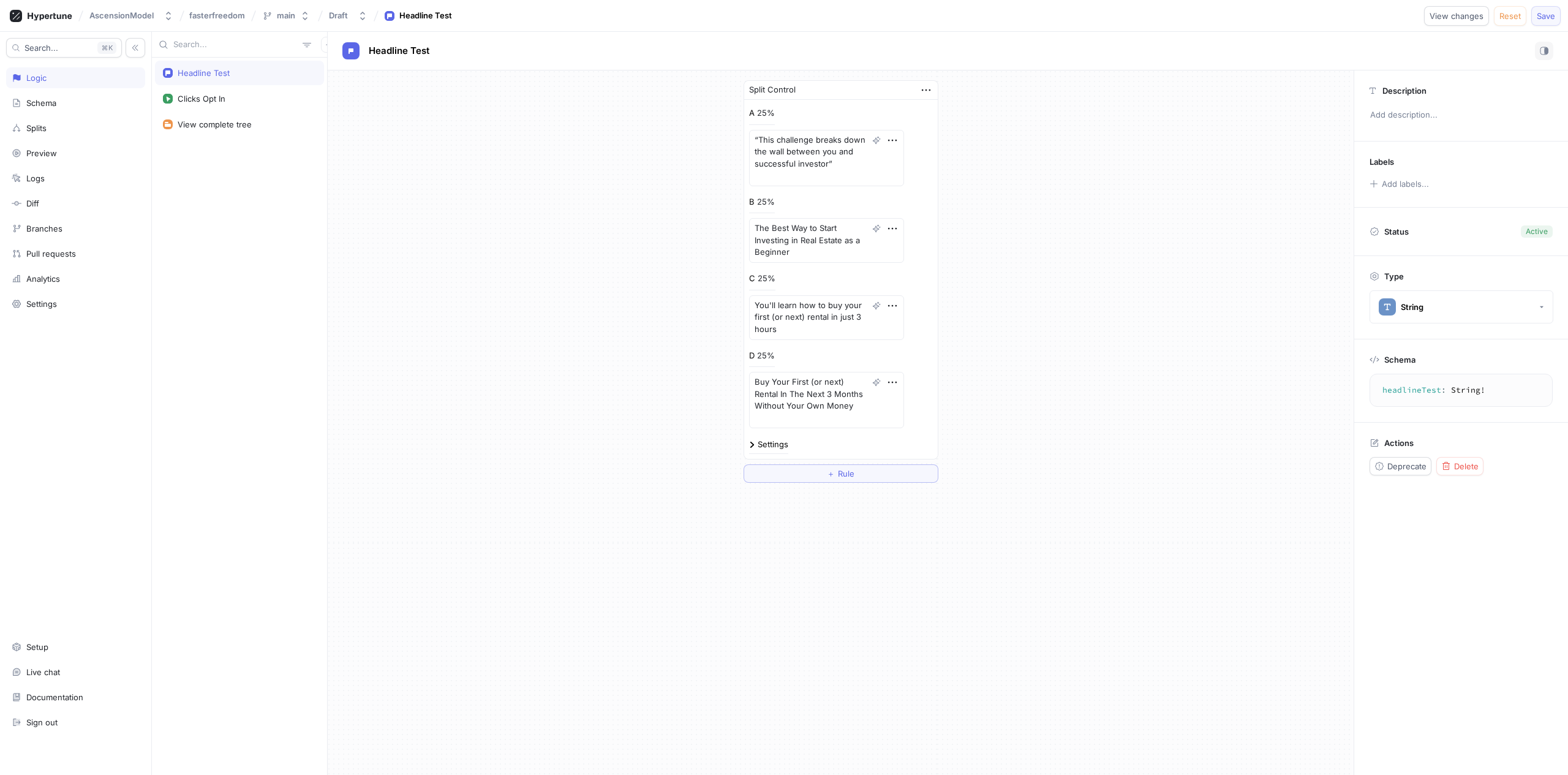
click at [1546, 16] on span "Save" at bounding box center [1546, 16] width 18 height 7
type textarea "x"
